Goal: Task Accomplishment & Management: Use online tool/utility

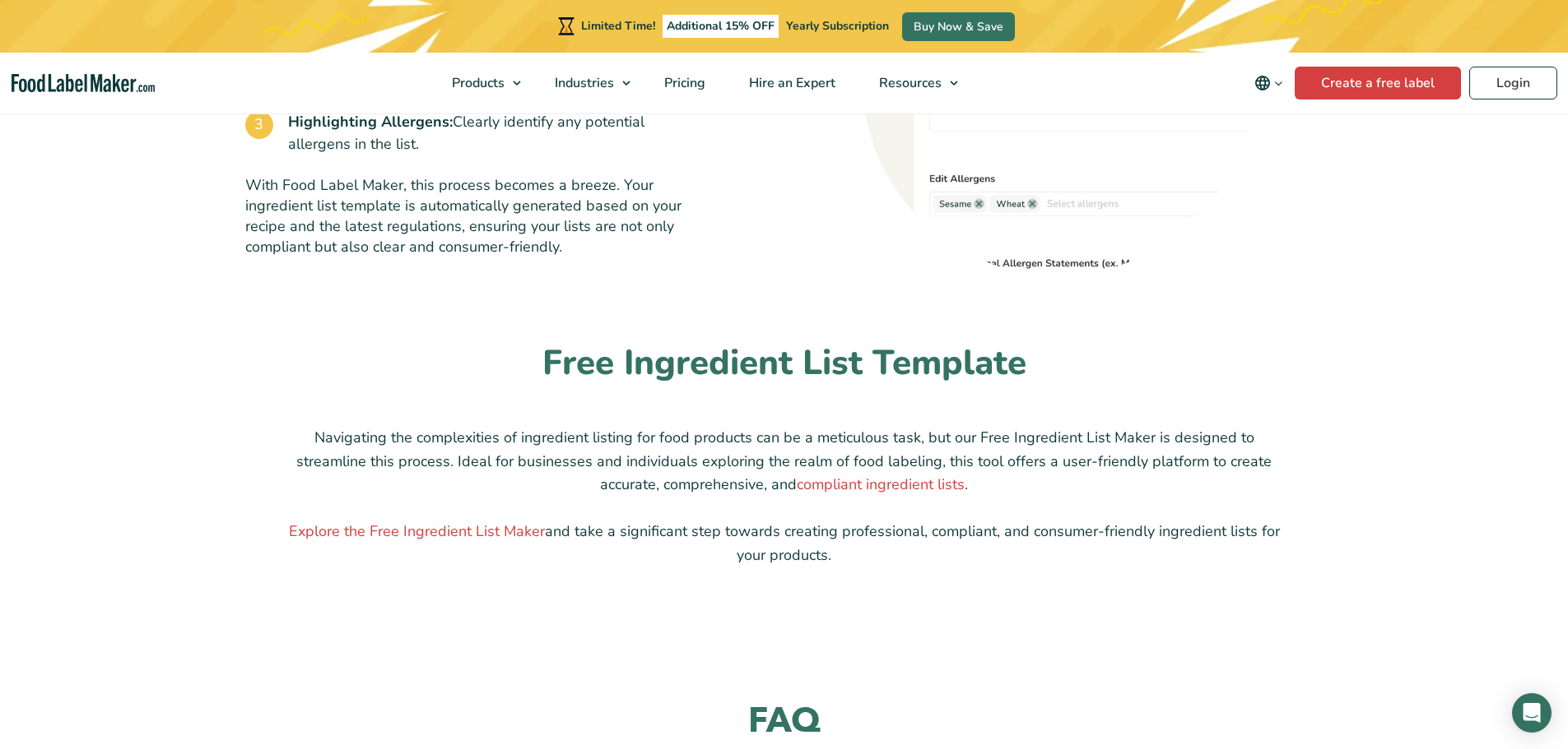
scroll to position [1234, 0]
click at [490, 536] on link "Explore the Free Ingredient List Maker" at bounding box center [417, 529] width 256 height 20
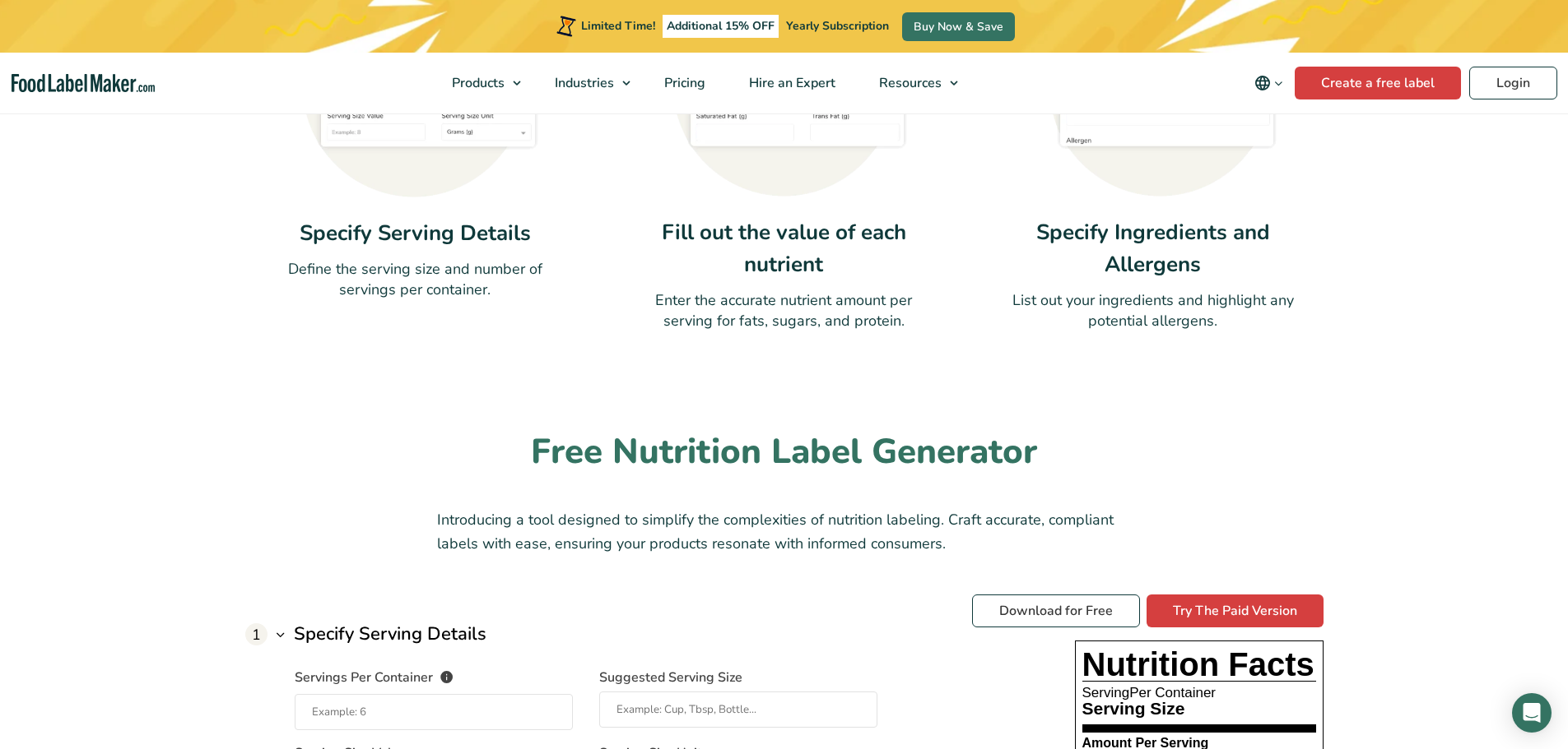
scroll to position [1151, 0]
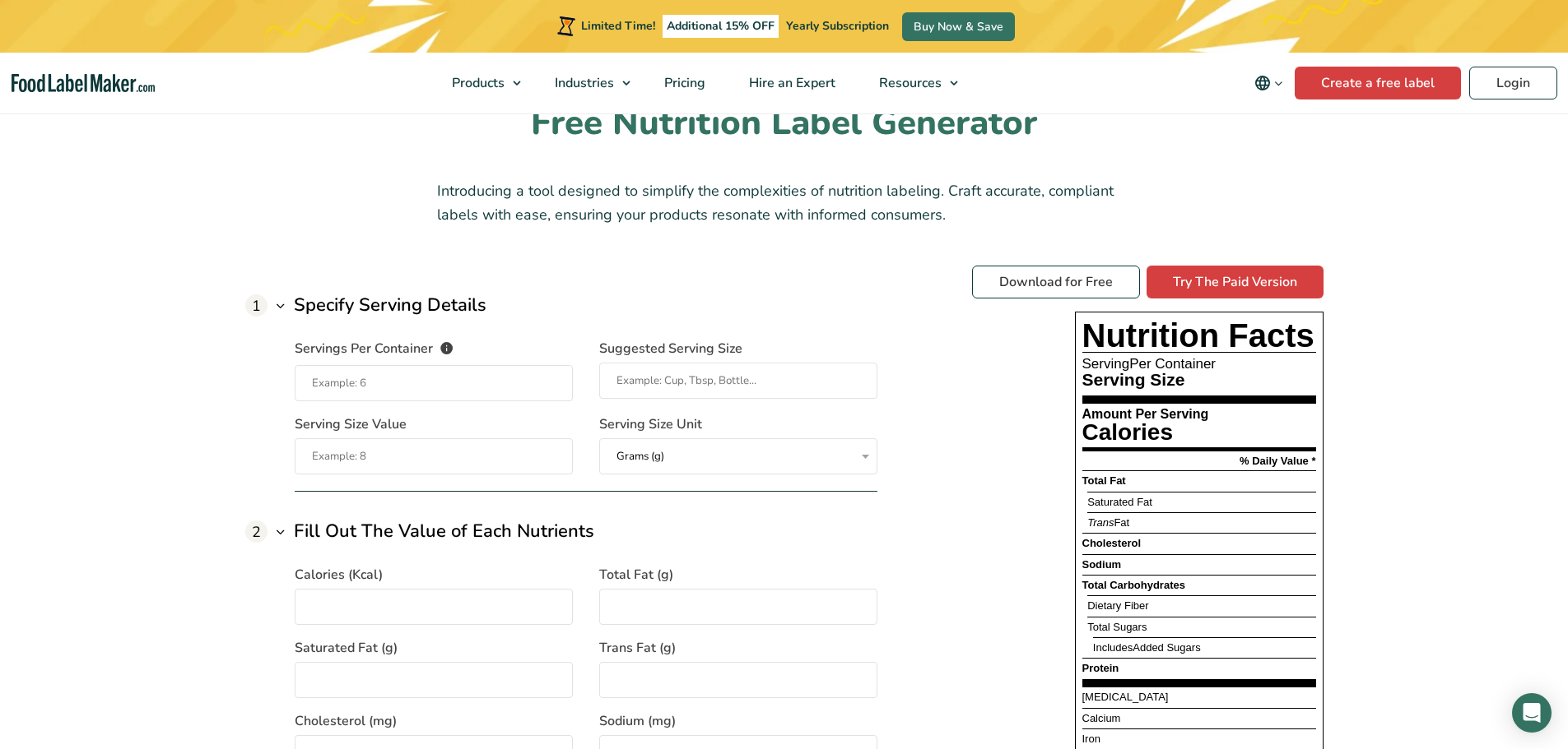
click at [496, 390] on input "Servings Per Container The number of servings that each package of your product…" at bounding box center [433, 383] width 278 height 36
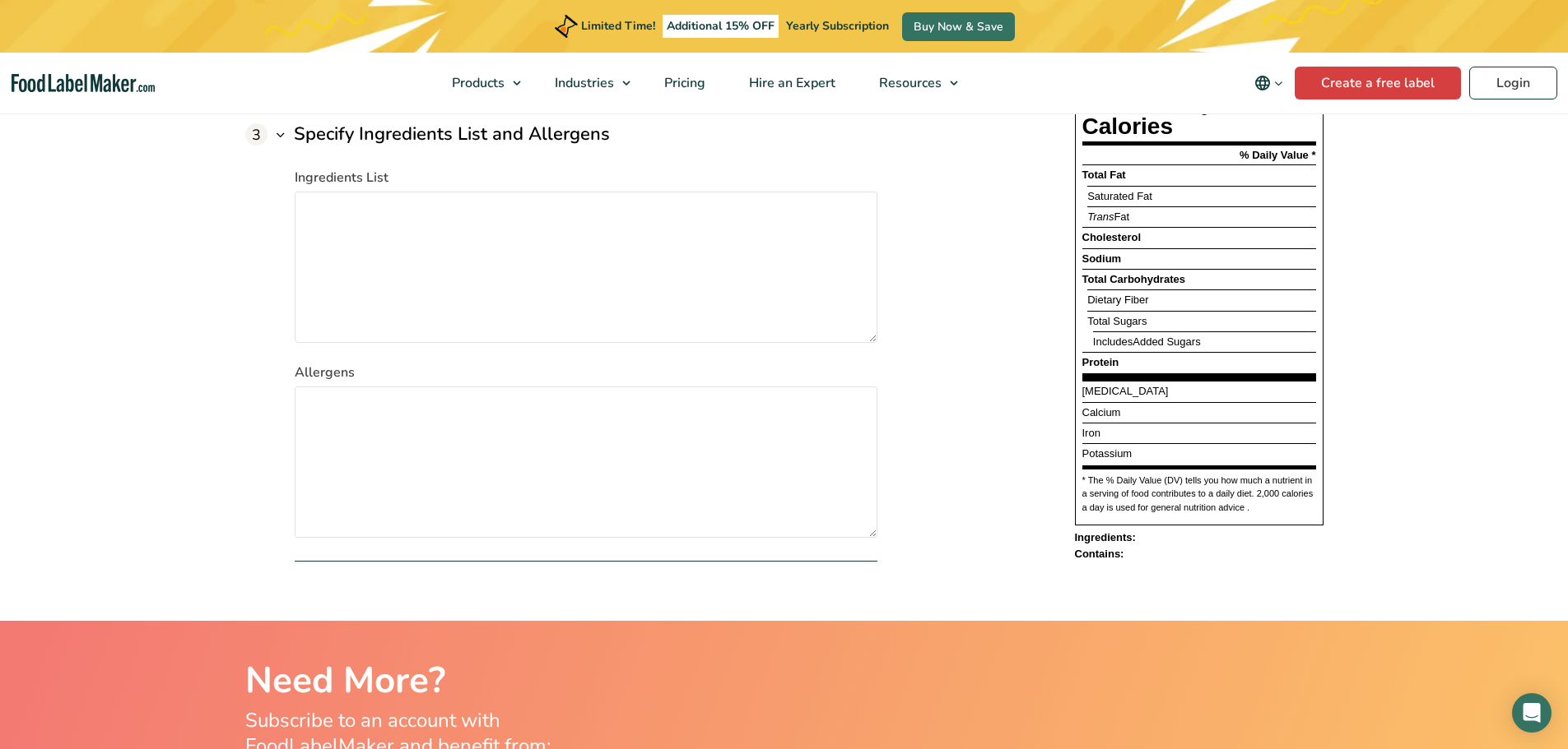
scroll to position [2220, 0]
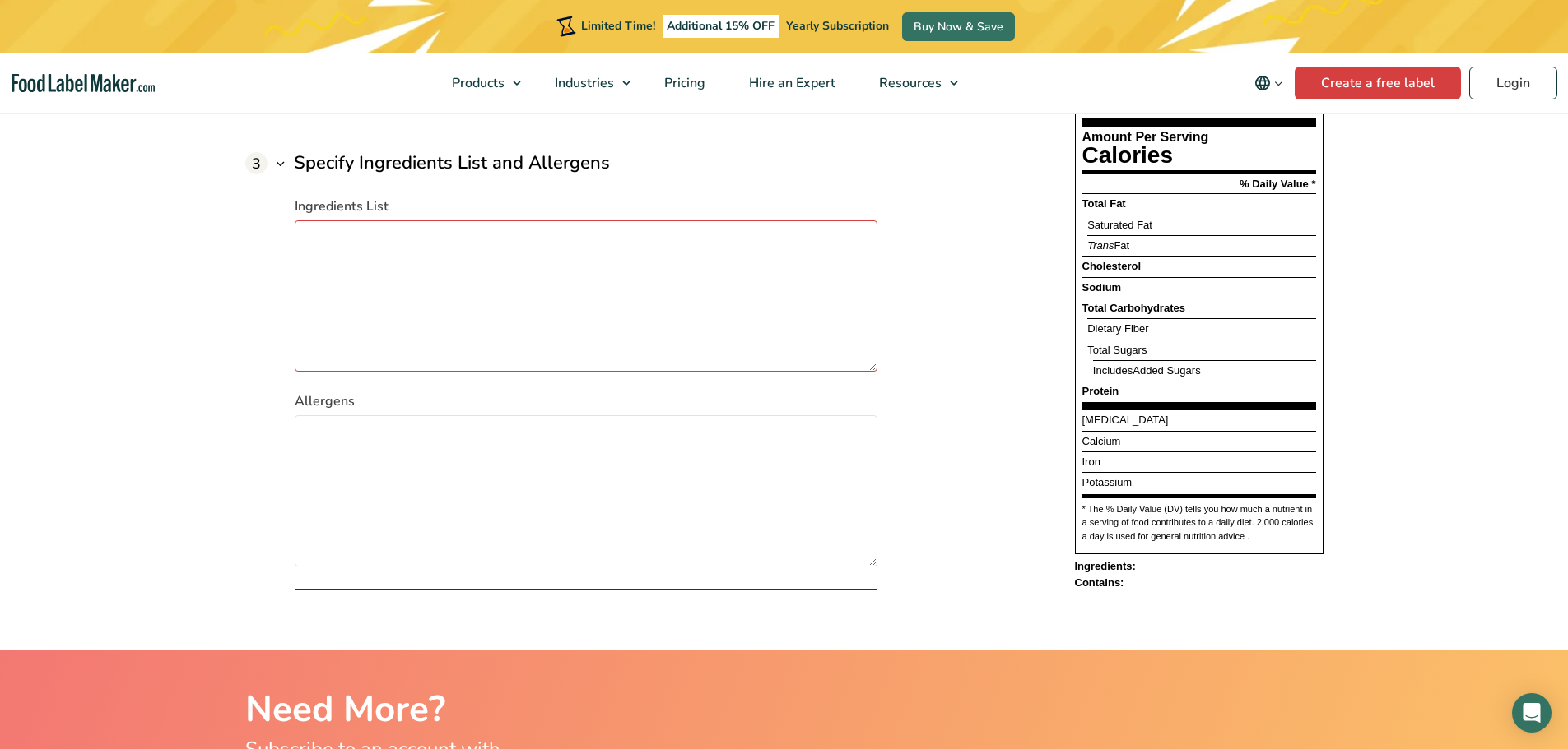
click at [462, 327] on textarea "Ingredients List" at bounding box center [585, 295] width 583 height 151
type textarea "tesr"
click at [483, 429] on textarea "Allergens" at bounding box center [585, 490] width 583 height 151
type textarea "sdfsdfasdf"
click at [787, 286] on textarea "tesr" at bounding box center [585, 295] width 583 height 151
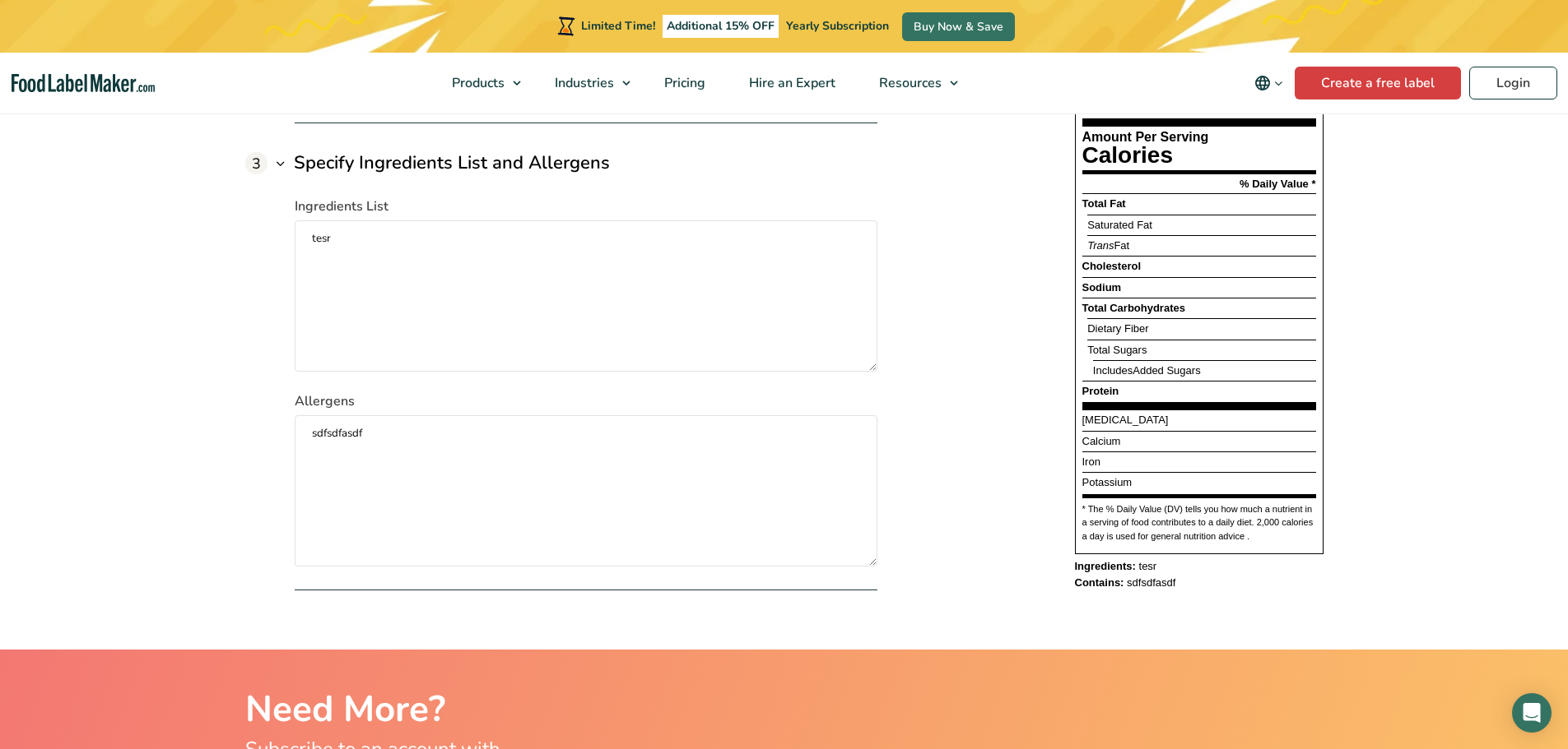
click at [1015, 208] on div "Download for Free Try The Paid Version Nutrition Facts Serving Per Container Se…" at bounding box center [1148, 291] width 351 height 602
